Goal: Task Accomplishment & Management: Manage account settings

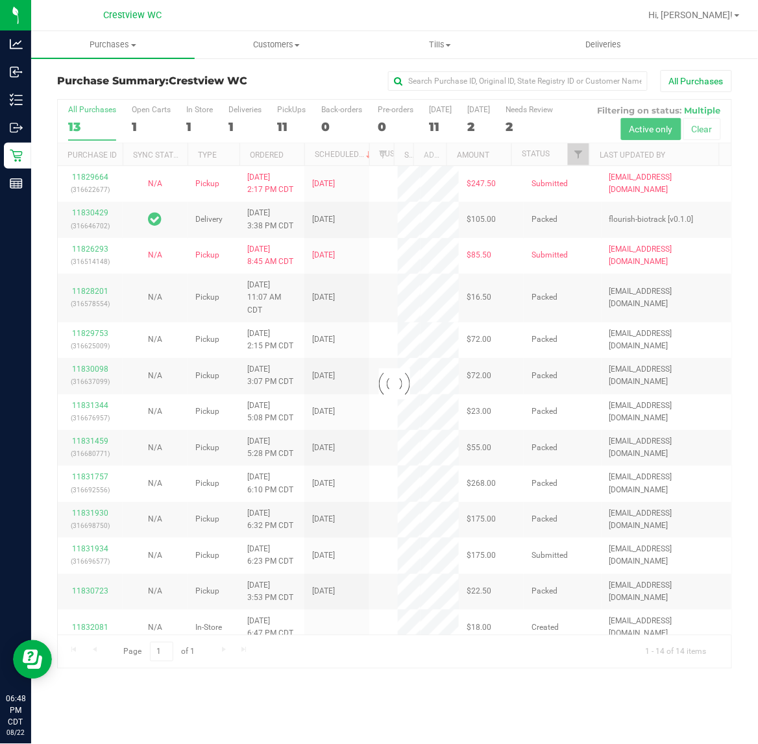
click at [283, 123] on div at bounding box center [394, 384] width 673 height 569
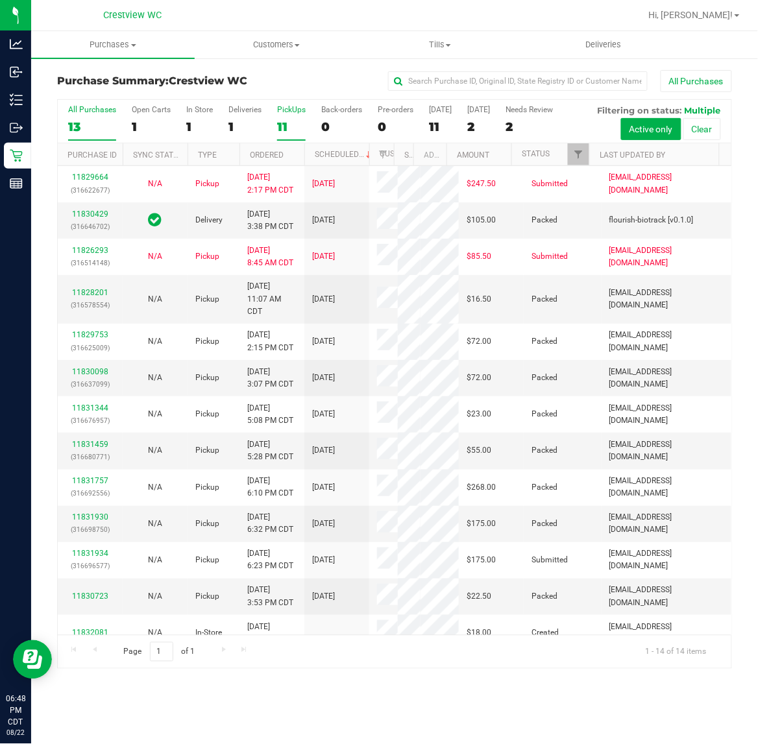
click at [286, 125] on div "11" at bounding box center [291, 126] width 29 height 15
click at [0, 0] on input "PickUps 11" at bounding box center [0, 0] width 0 height 0
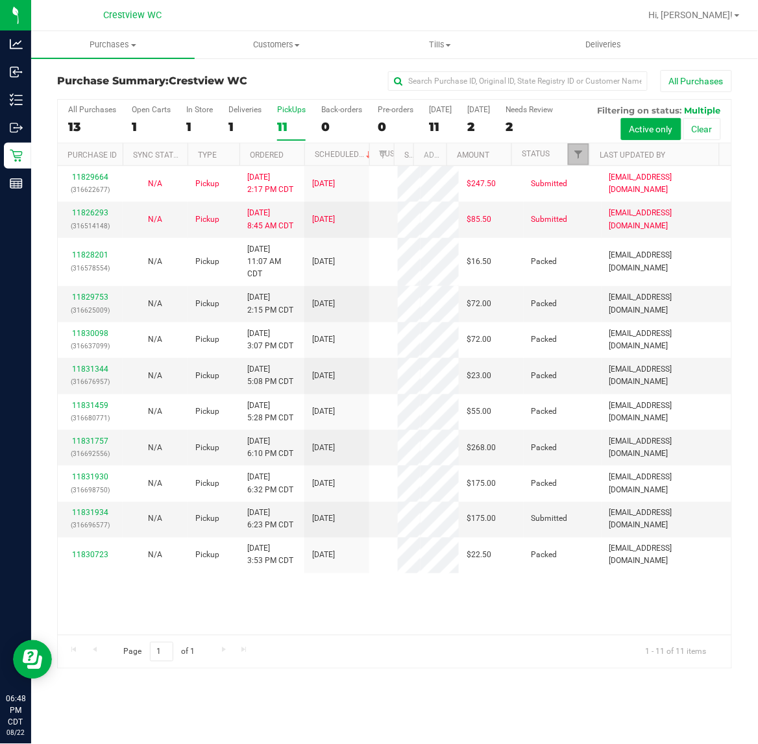
click at [582, 159] on span "Filter" at bounding box center [578, 154] width 10 height 10
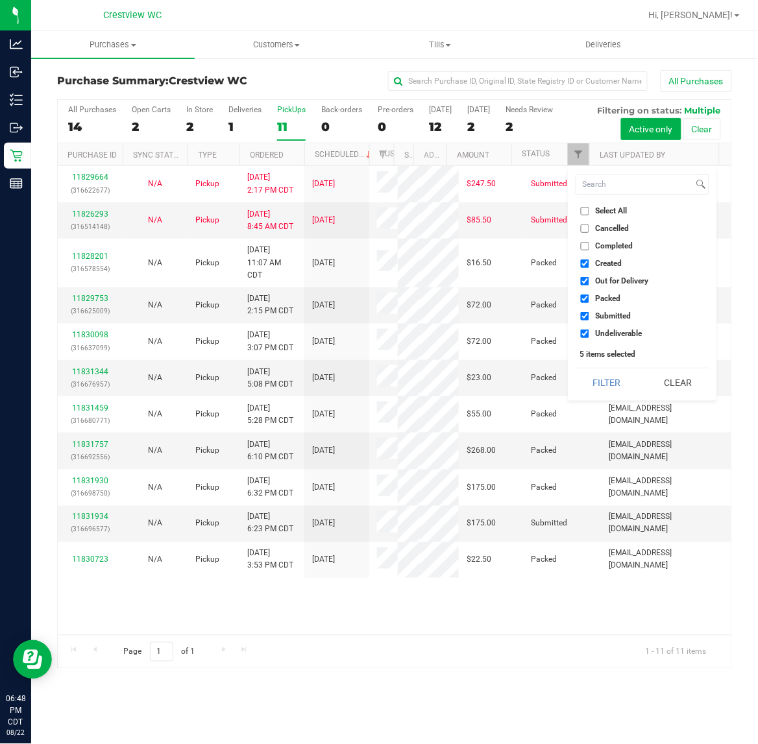
click at [601, 259] on span "Created" at bounding box center [608, 263] width 27 height 8
click at [589, 259] on input "Created" at bounding box center [585, 263] width 8 height 8
checkbox input "false"
click at [607, 281] on span "Out for Delivery" at bounding box center [621, 281] width 53 height 8
click at [589, 281] on input "Out for Delivery" at bounding box center [585, 281] width 8 height 8
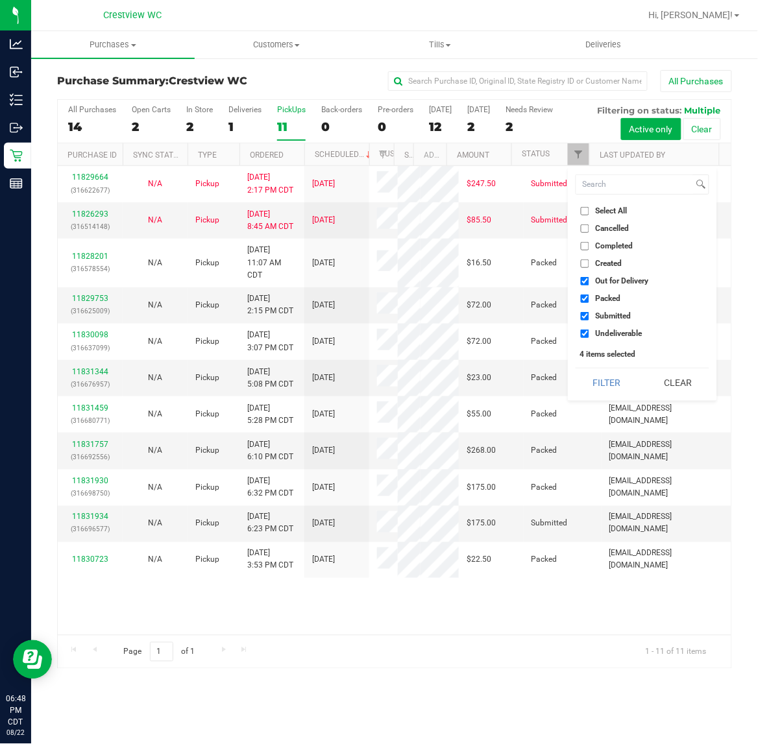
checkbox input "false"
click at [610, 300] on span "Packed" at bounding box center [607, 299] width 25 height 8
click at [589, 300] on input "Packed" at bounding box center [585, 299] width 8 height 8
checkbox input "false"
click at [618, 344] on div "Select All Cancelled Completed Created Out for Delivery Packed Submitted Undeli…" at bounding box center [642, 284] width 149 height 234
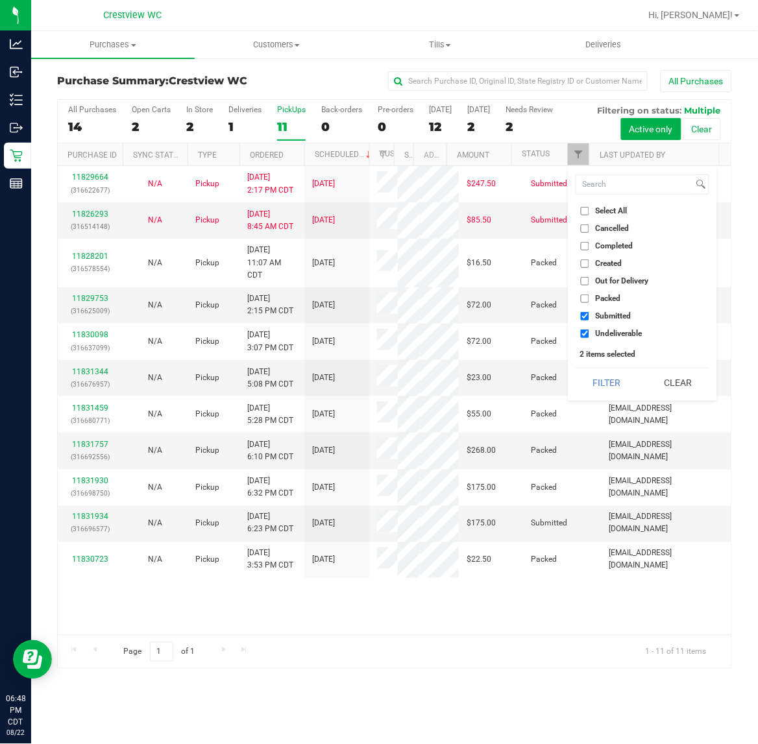
click at [620, 335] on span "Undeliverable" at bounding box center [618, 334] width 47 height 8
click at [589, 335] on input "Undeliverable" at bounding box center [585, 334] width 8 height 8
checkbox input "false"
click at [610, 368] on button "Filter" at bounding box center [606, 382] width 62 height 29
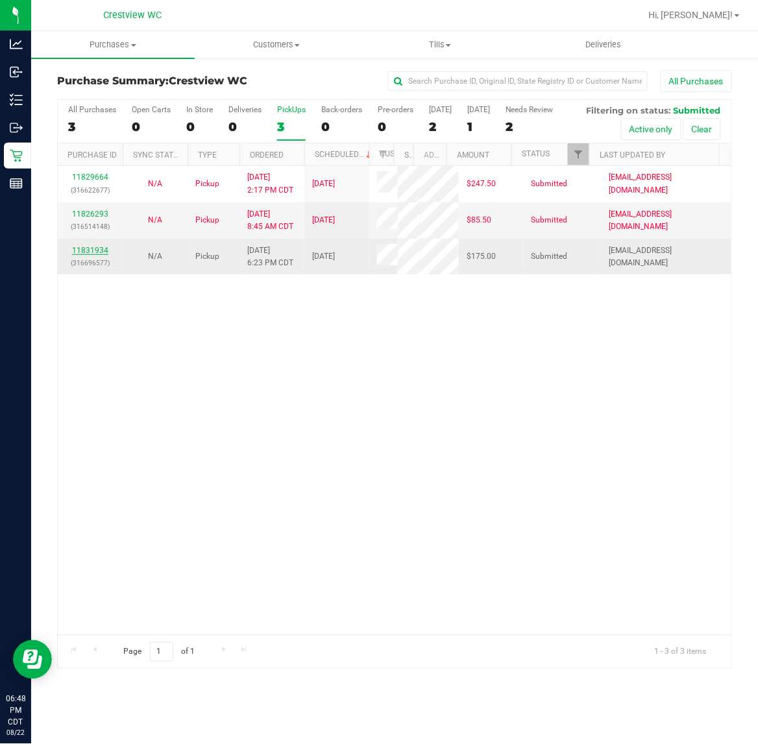
click at [81, 255] on link "11831934" at bounding box center [90, 250] width 36 height 9
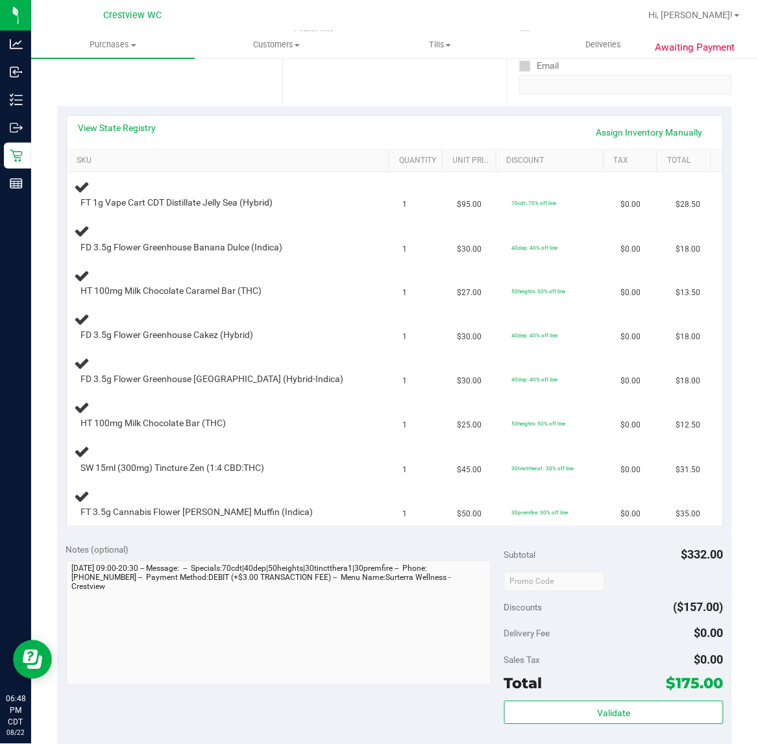
scroll to position [459, 0]
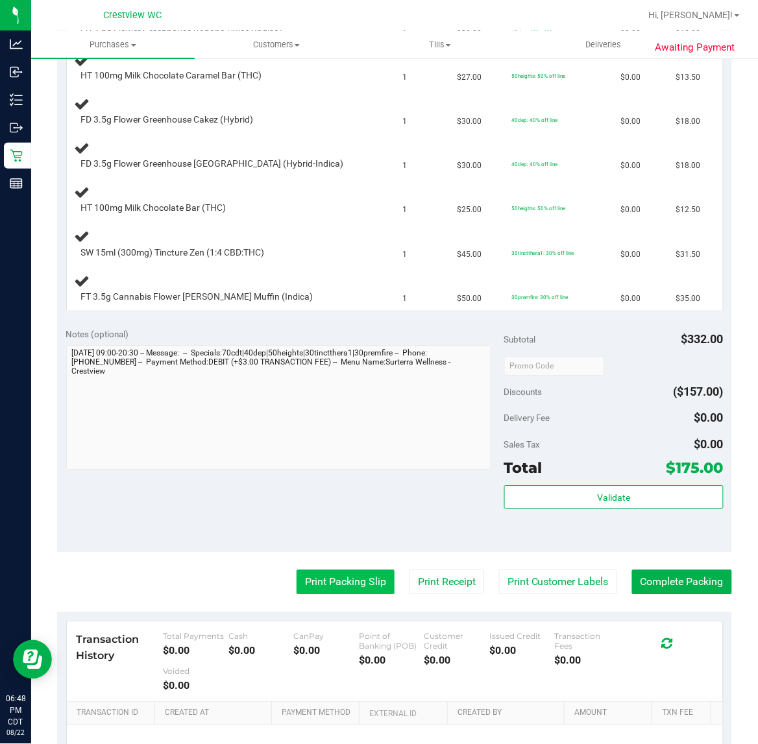
click at [328, 584] on button "Print Packing Slip" at bounding box center [345, 582] width 98 height 25
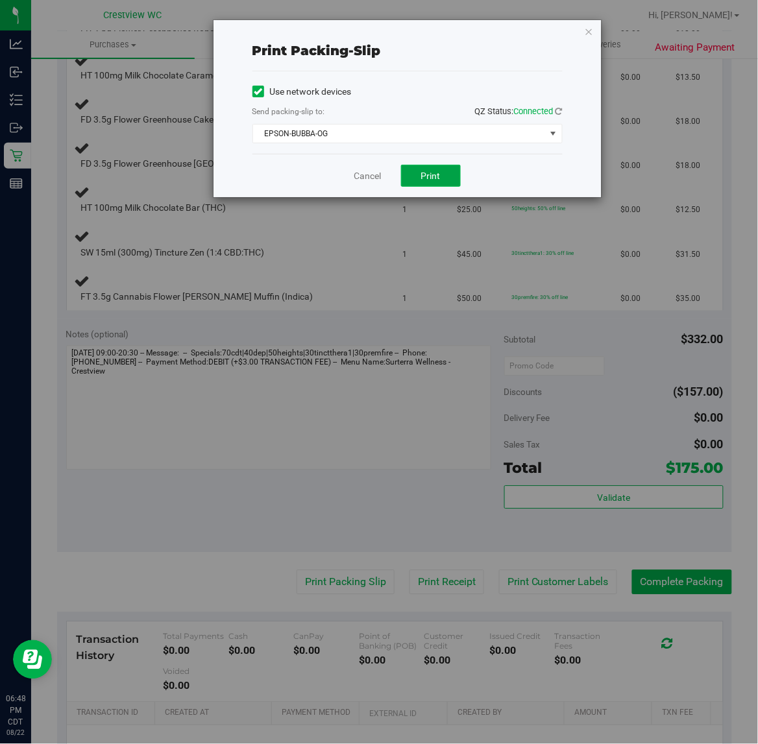
click at [431, 181] on span "Print" at bounding box center [430, 176] width 19 height 10
click at [372, 180] on link "Cancel" at bounding box center [367, 176] width 27 height 14
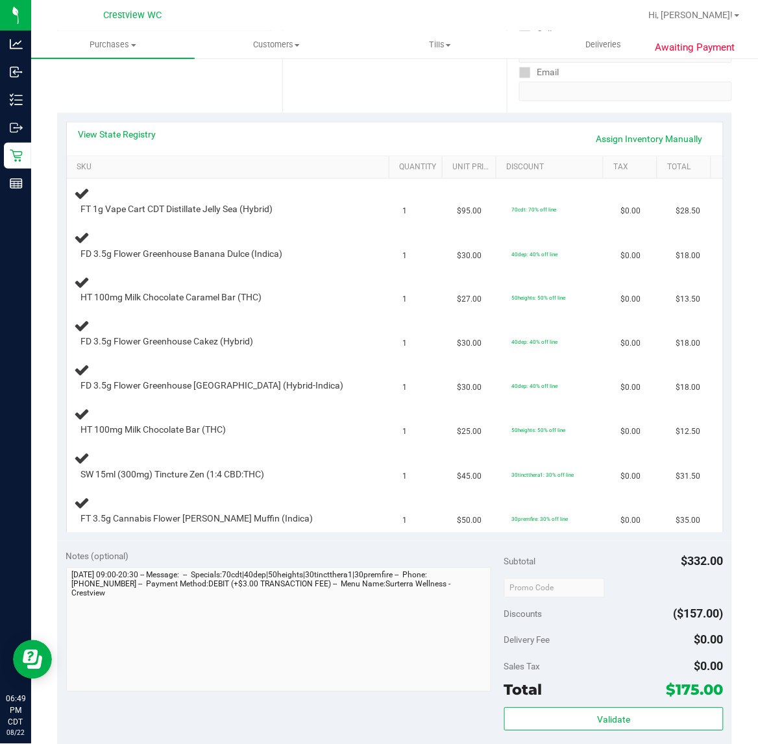
scroll to position [229, 0]
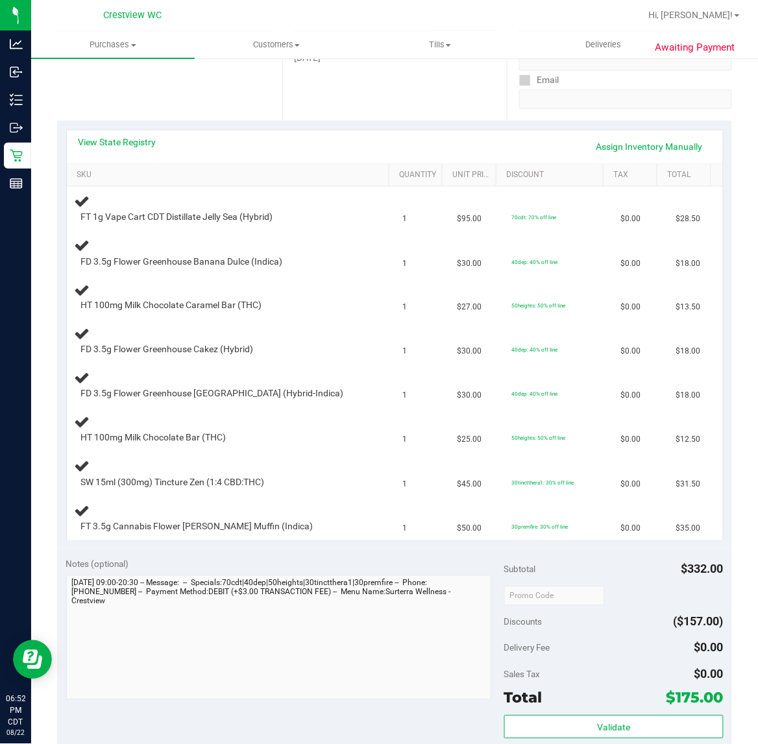
click at [409, 90] on div "Date Pickup Date/Time [DATE] Now [DATE] 08:30 PM Now Pickup Day [DATE]" at bounding box center [394, 41] width 225 height 159
click at [232, 78] on div "Location Pickup Store Crestview WC Select Store [PERSON_NAME][GEOGRAPHIC_DATA] …" at bounding box center [169, 41] width 225 height 159
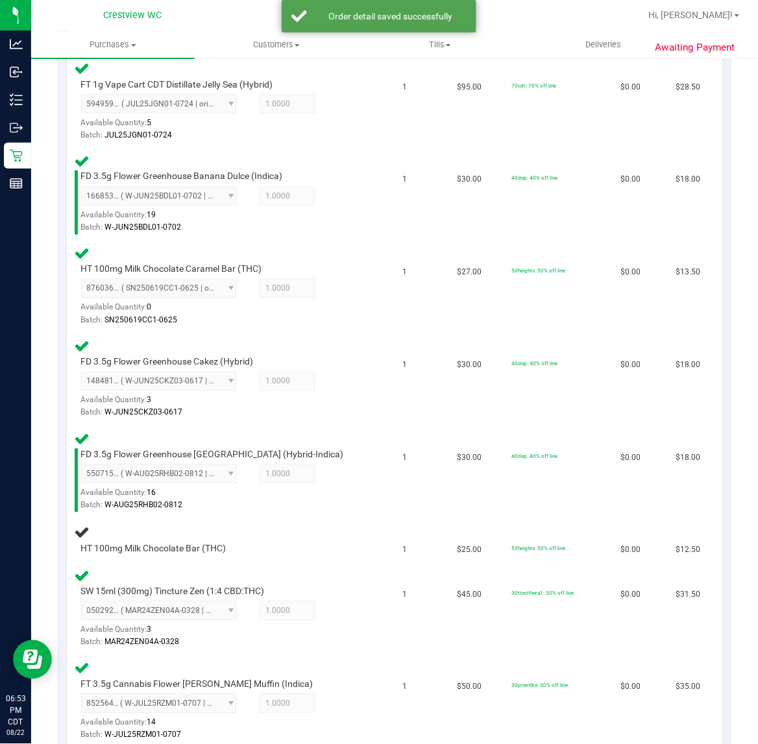
scroll to position [429, 0]
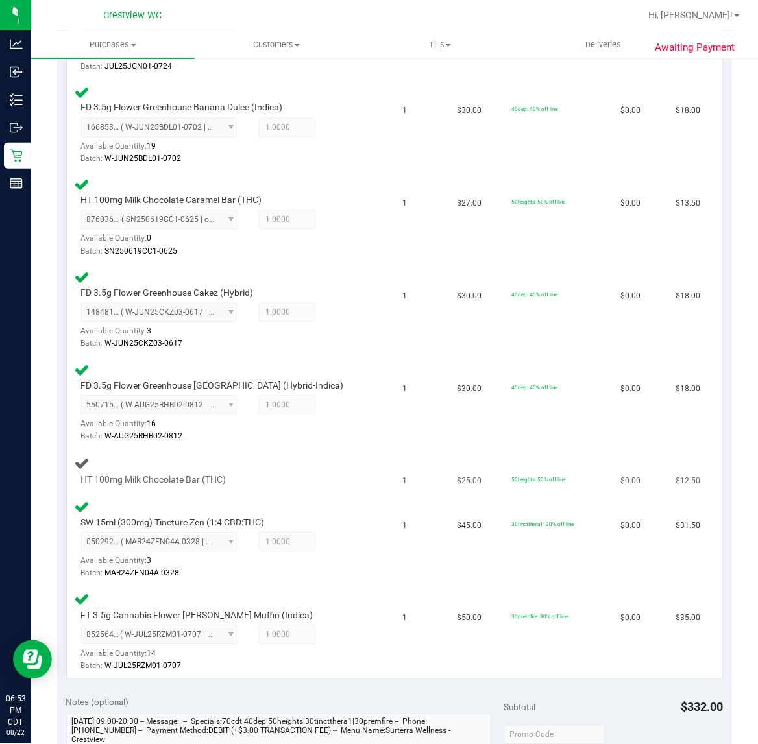
click at [354, 467] on div "HT 100mg Milk Chocolate Bar (THC)" at bounding box center [231, 471] width 313 height 30
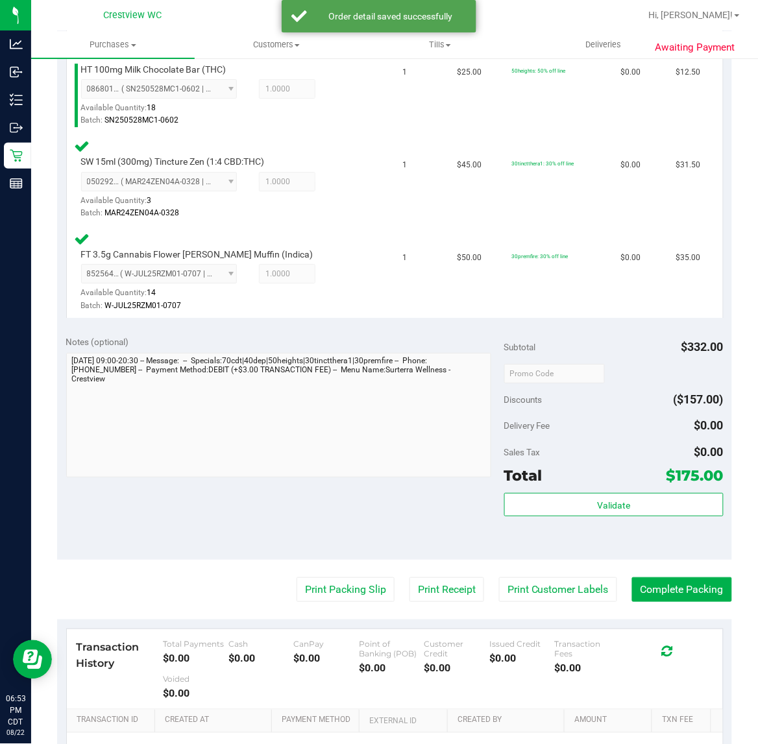
scroll to position [916, 0]
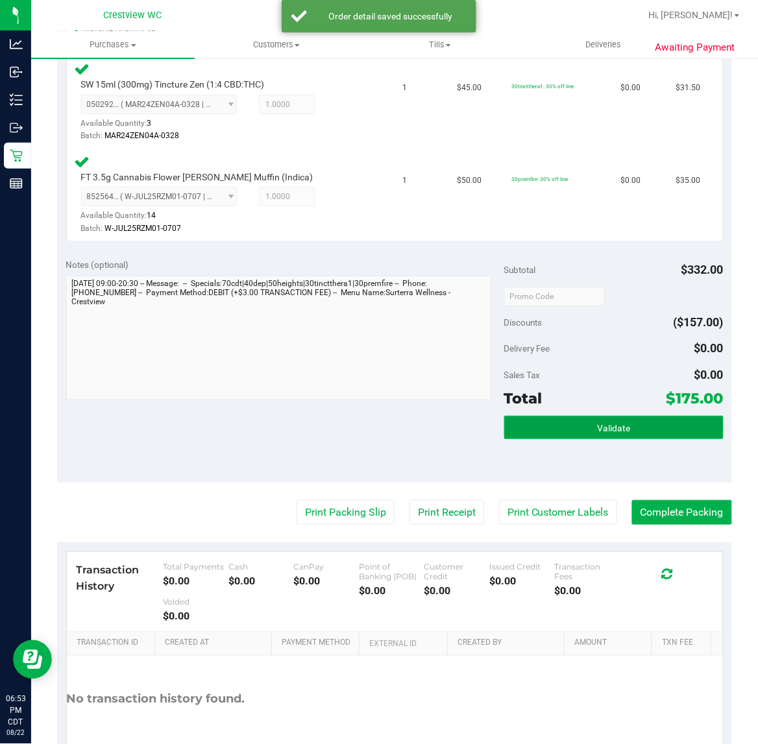
click at [508, 420] on button "Validate" at bounding box center [613, 427] width 219 height 23
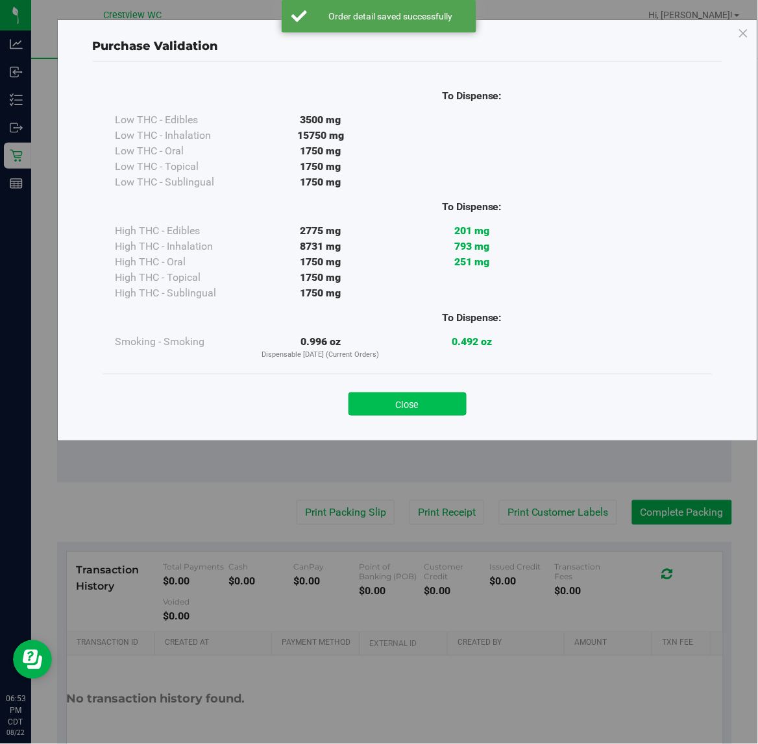
click at [435, 396] on button "Close" at bounding box center [407, 403] width 118 height 23
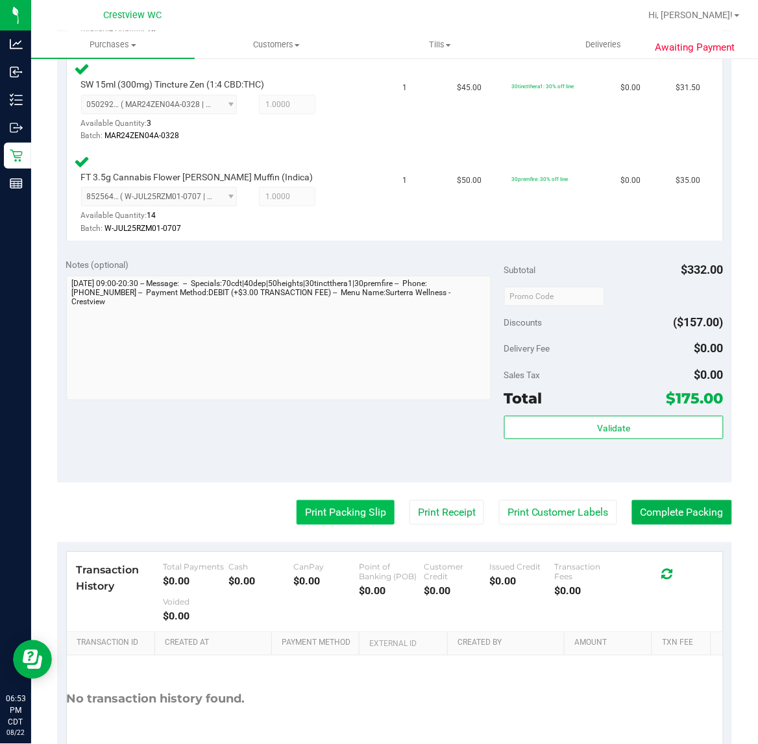
click at [357, 505] on button "Print Packing Slip" at bounding box center [345, 512] width 98 height 25
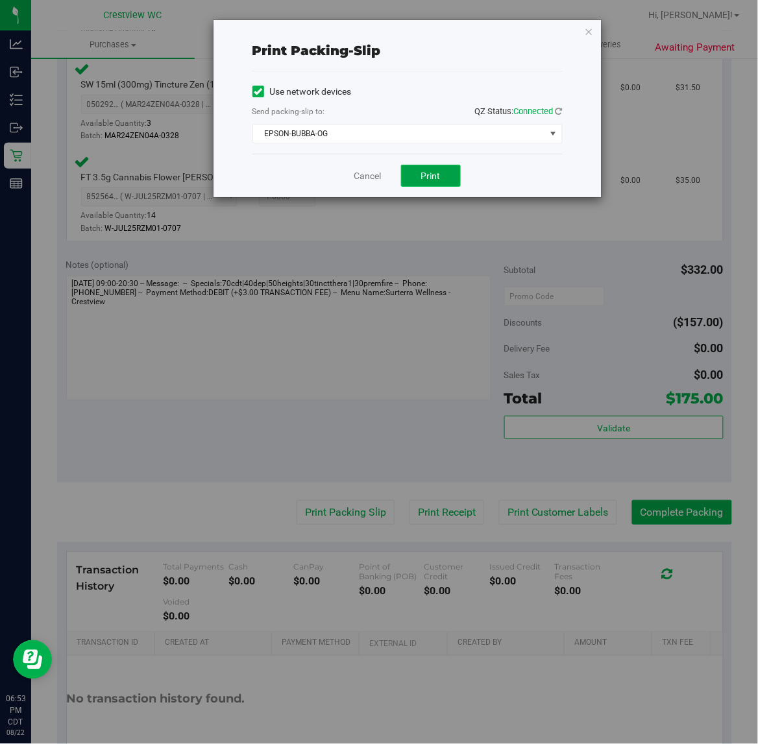
click at [432, 181] on span "Print" at bounding box center [430, 176] width 19 height 10
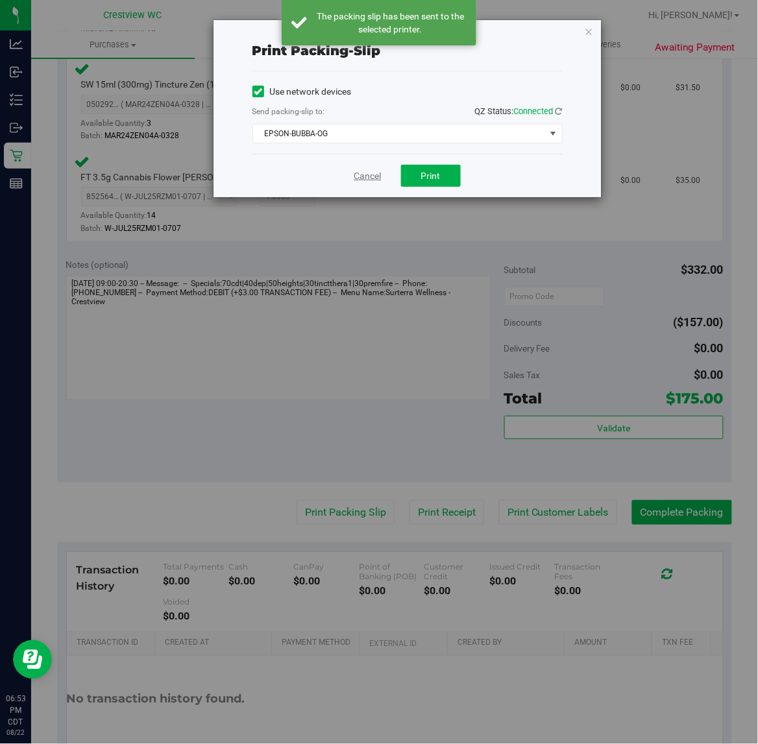
click at [364, 175] on link "Cancel" at bounding box center [367, 176] width 27 height 14
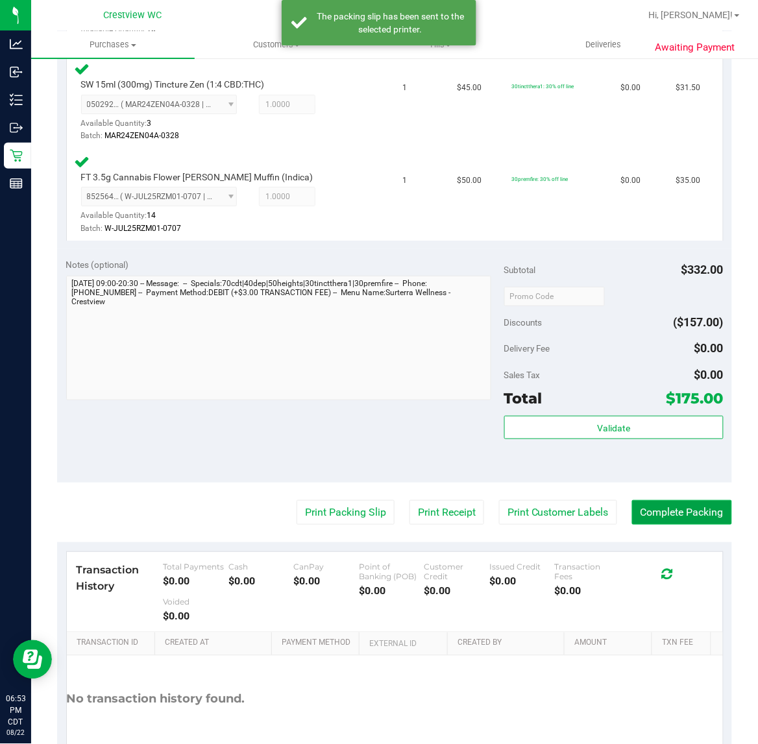
click at [636, 509] on button "Complete Packing" at bounding box center [682, 512] width 100 height 25
